Goal: Task Accomplishment & Management: Manage account settings

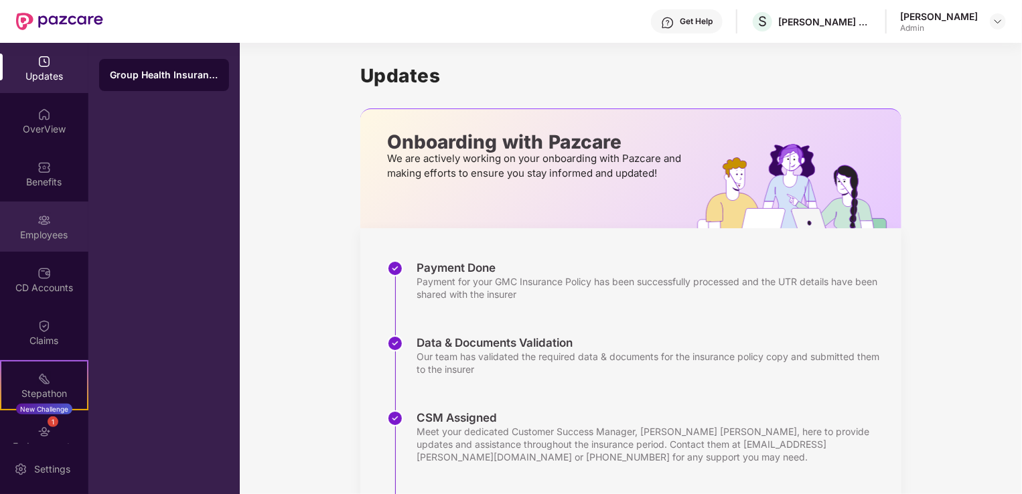
click at [48, 226] on div "Employees" at bounding box center [44, 226] width 88 height 50
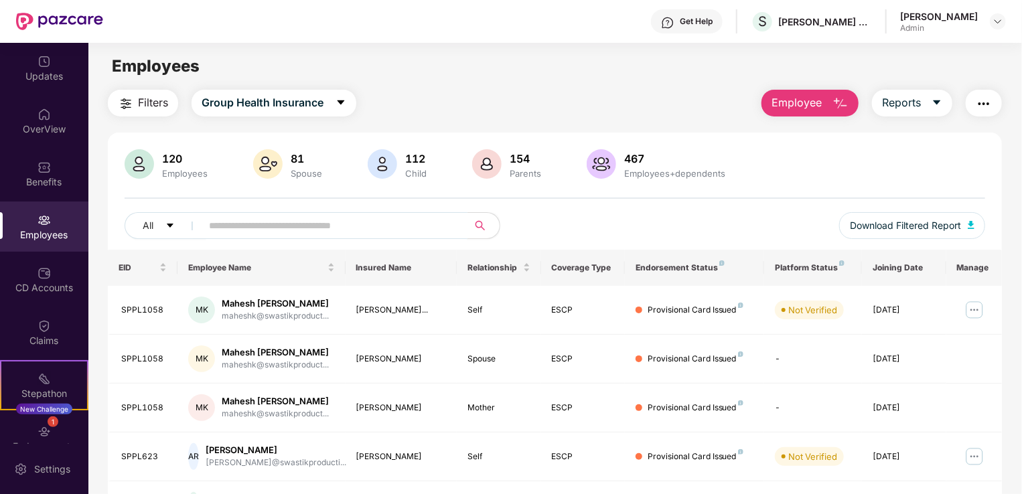
click at [205, 230] on span at bounding box center [330, 225] width 274 height 27
click at [346, 102] on icon "caret-down" at bounding box center [340, 102] width 11 height 11
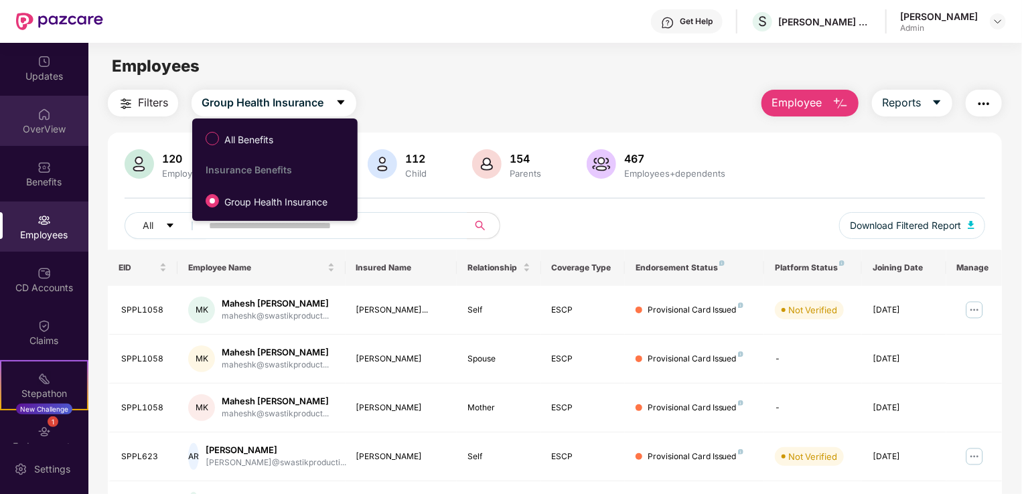
click at [27, 114] on div "OverView" at bounding box center [44, 121] width 88 height 50
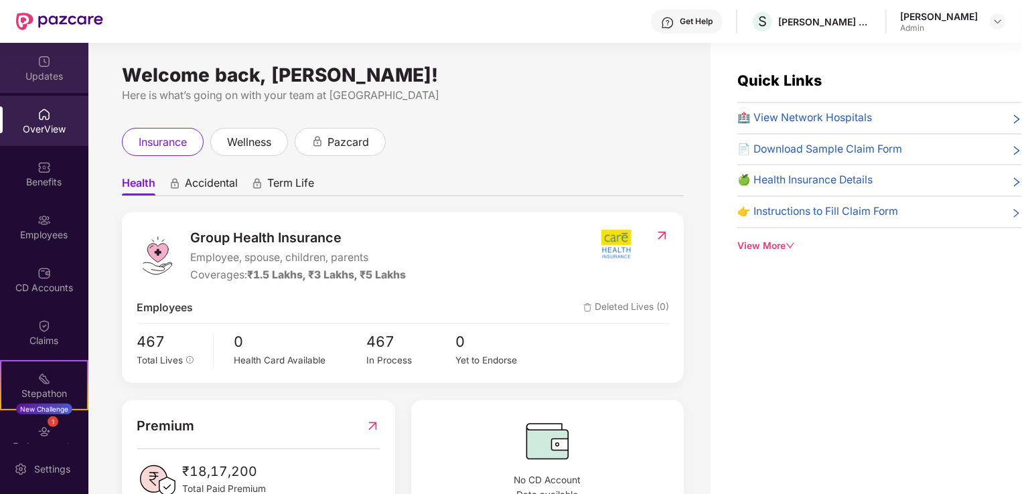
click at [51, 82] on div "Updates" at bounding box center [44, 68] width 88 height 50
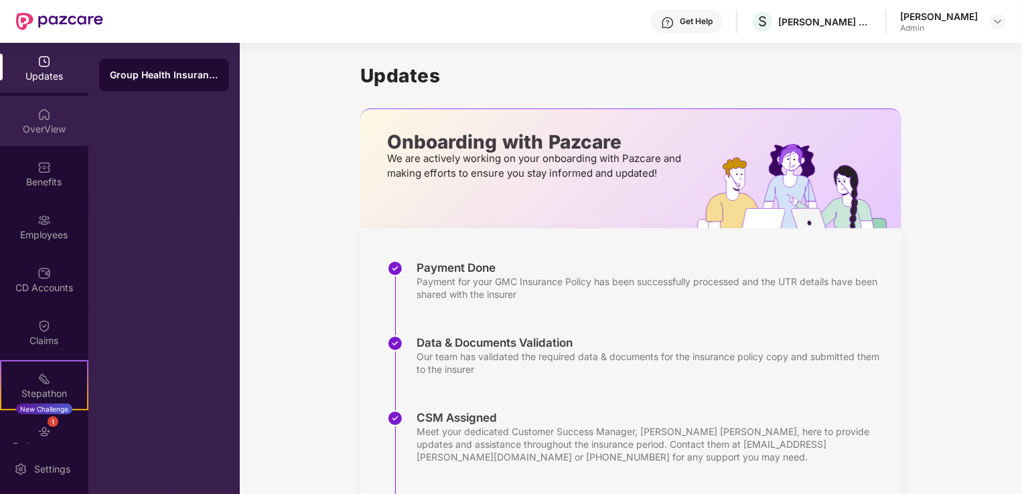
click at [47, 103] on div "OverView" at bounding box center [44, 121] width 88 height 50
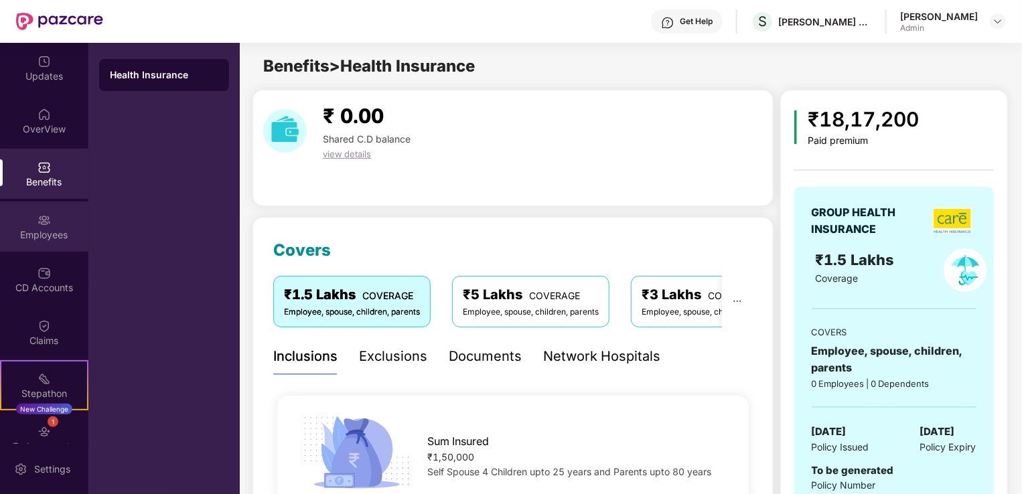
click at [29, 230] on div "Employees" at bounding box center [44, 234] width 88 height 13
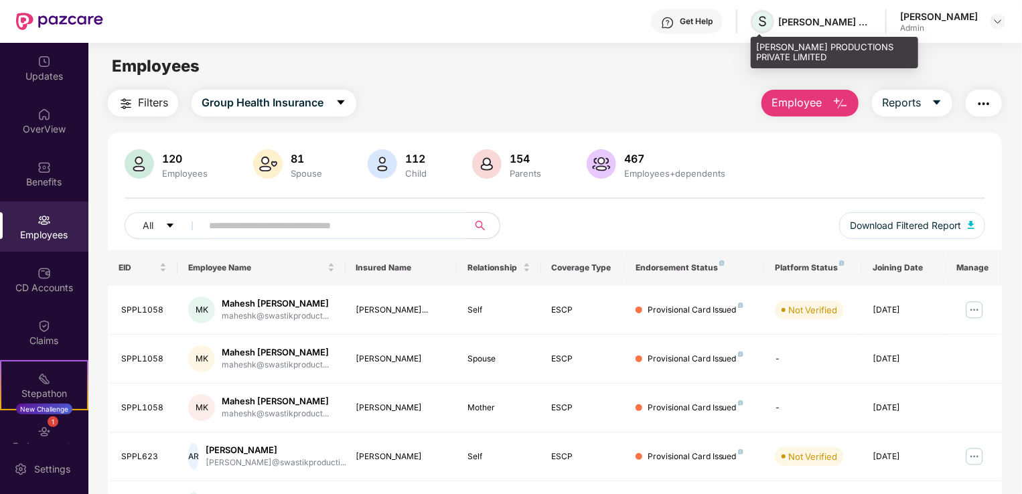
click at [761, 23] on span "S" at bounding box center [762, 21] width 9 height 16
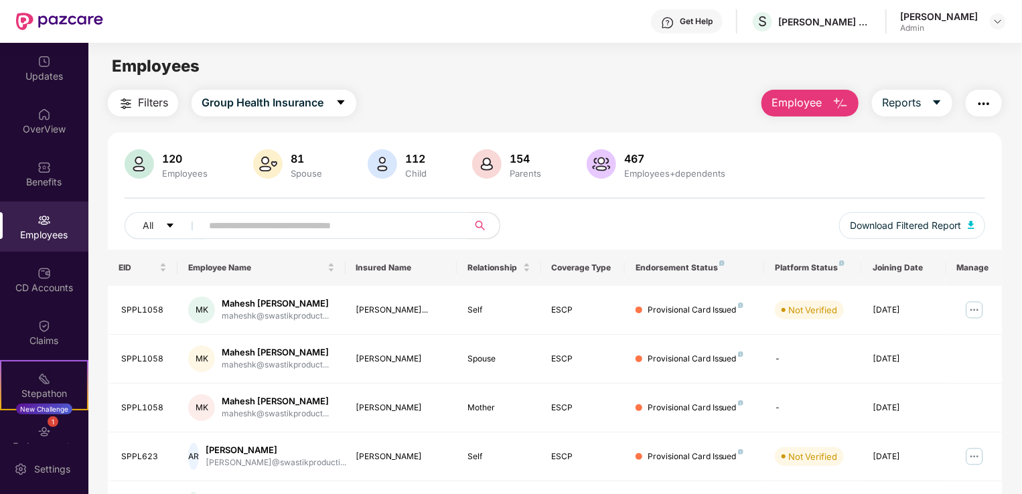
click at [273, 230] on input "text" at bounding box center [329, 226] width 240 height 20
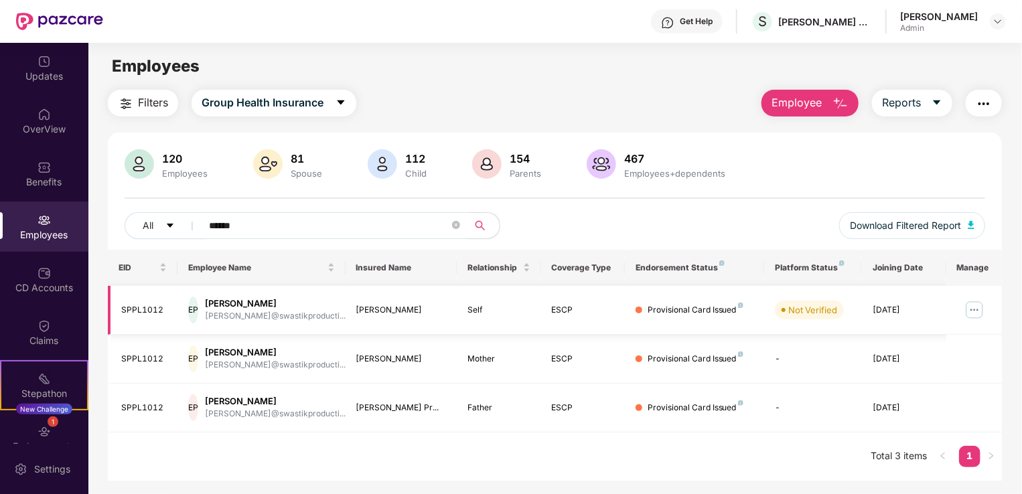
type input "******"
click at [976, 308] on img at bounding box center [973, 309] width 21 height 21
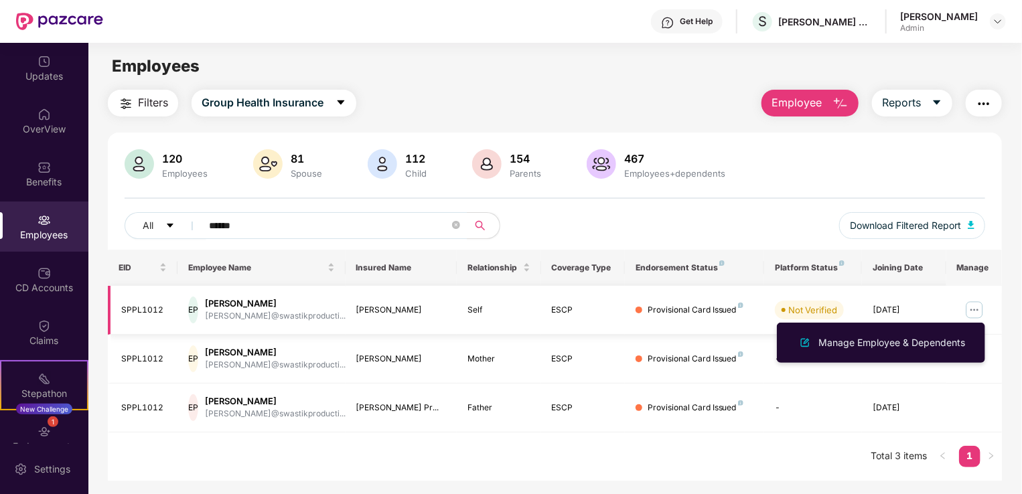
click at [977, 309] on img at bounding box center [973, 309] width 21 height 21
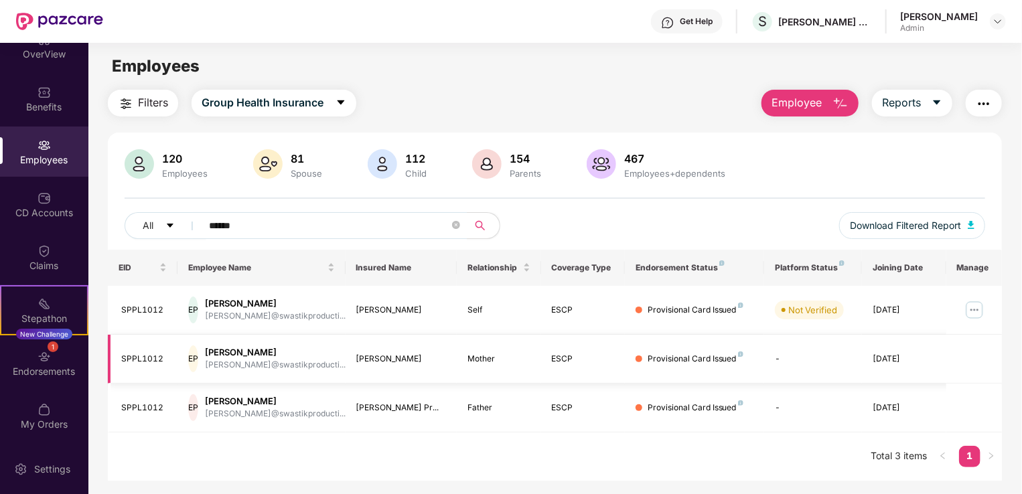
scroll to position [43, 0]
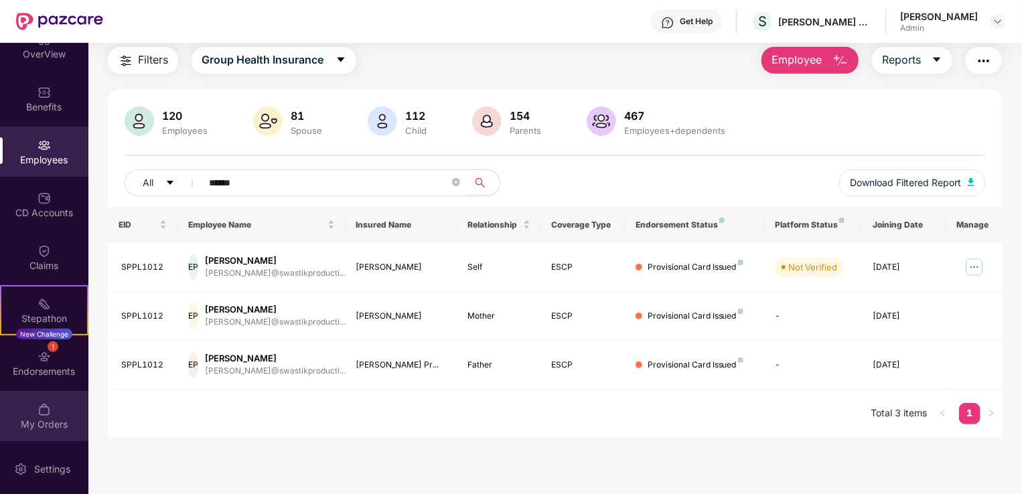
click at [17, 410] on div "My Orders" at bounding box center [44, 416] width 88 height 50
